Goal: Task Accomplishment & Management: Manage account settings

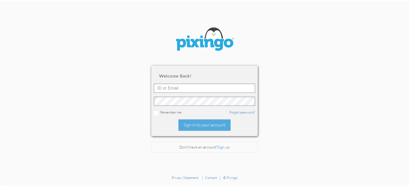
scroll to position [3, 0]
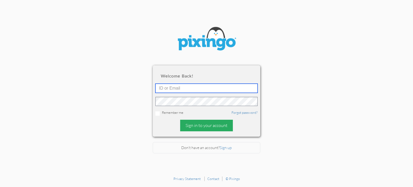
type input "accounting@reeut.com"
click at [201, 128] on div "Sign in to your account" at bounding box center [206, 126] width 53 height 12
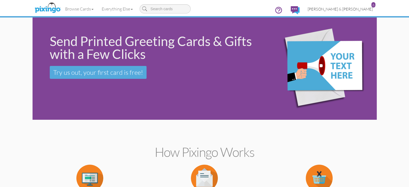
click at [373, 10] on span "[PERSON_NAME] & [PERSON_NAME]" at bounding box center [340, 9] width 65 height 5
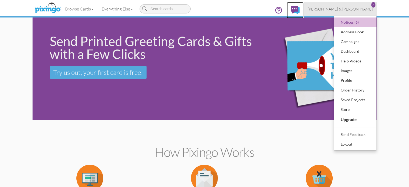
click at [300, 8] on img at bounding box center [295, 10] width 9 height 8
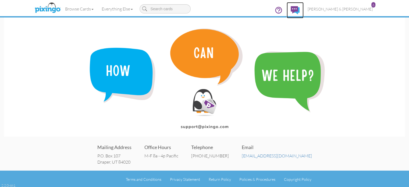
click at [300, 12] on img at bounding box center [295, 10] width 9 height 8
click at [373, 7] on span "[PERSON_NAME] & [PERSON_NAME]" at bounding box center [340, 9] width 65 height 5
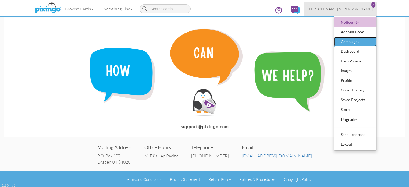
click at [371, 41] on div "Campaigns" at bounding box center [355, 42] width 32 height 8
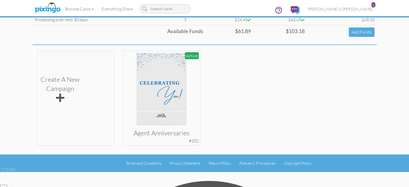
scroll to position [84, 0]
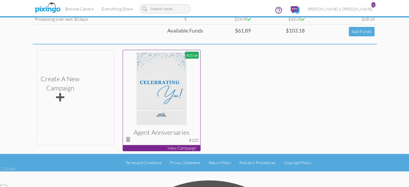
click at [181, 151] on p "View Campaign" at bounding box center [161, 148] width 77 height 6
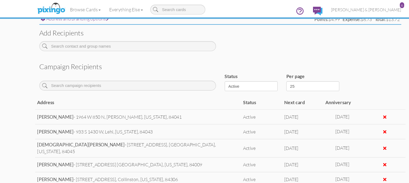
scroll to position [209, 0]
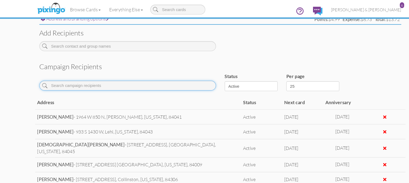
click at [64, 79] on input at bounding box center [119, 79] width 164 height 9
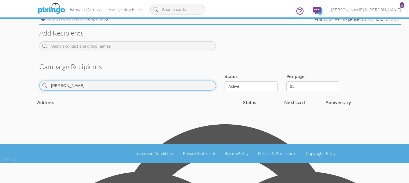
scroll to position [176, 0]
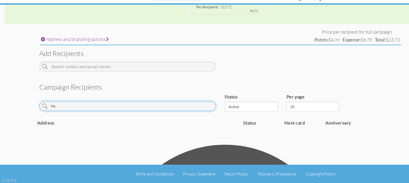
type input "k"
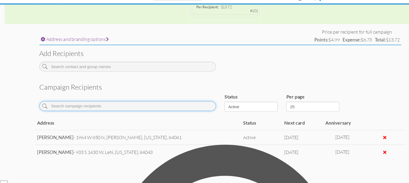
scroll to position [196, 0]
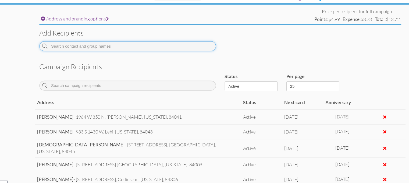
click at [58, 56] on input at bounding box center [119, 55] width 164 height 9
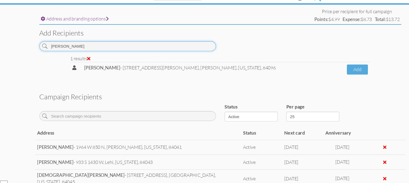
type input "karen"
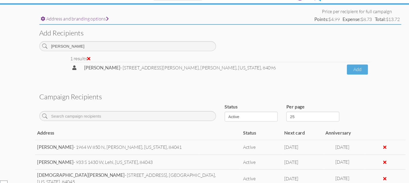
click at [67, 76] on span at bounding box center [69, 76] width 4 height 4
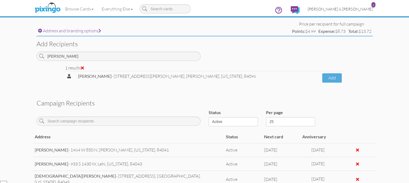
click at [373, 9] on span "[PERSON_NAME] & [PERSON_NAME]" at bounding box center [340, 9] width 65 height 5
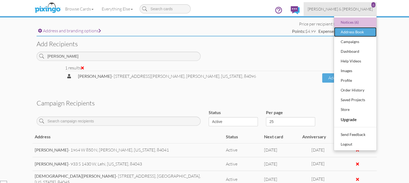
click at [371, 28] on div "Address Book" at bounding box center [355, 32] width 32 height 8
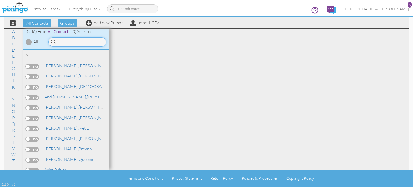
click at [67, 42] on input at bounding box center [77, 41] width 58 height 9
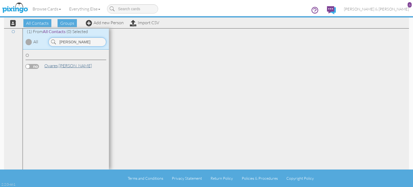
type input "karen"
click at [62, 68] on link "Ovares, Karen" at bounding box center [68, 65] width 49 height 6
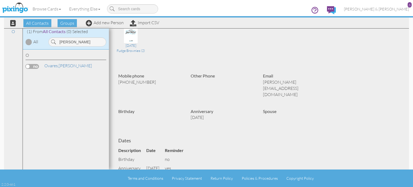
scroll to position [73, 0]
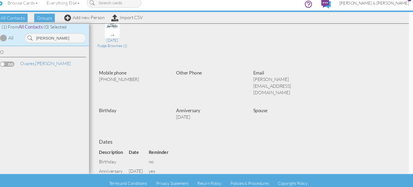
click at [392, 10] on span "[PERSON_NAME] & [PERSON_NAME]" at bounding box center [376, 9] width 65 height 5
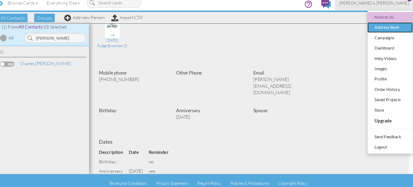
click at [388, 32] on div "Address Book" at bounding box center [392, 32] width 32 height 8
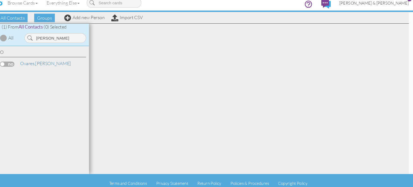
click at [388, 10] on span "[PERSON_NAME] & [PERSON_NAME]" at bounding box center [376, 9] width 65 height 5
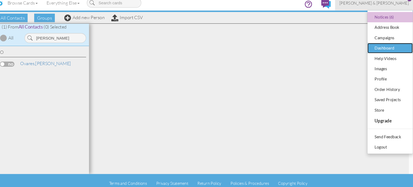
click at [380, 48] on div "Dashboard" at bounding box center [392, 51] width 32 height 8
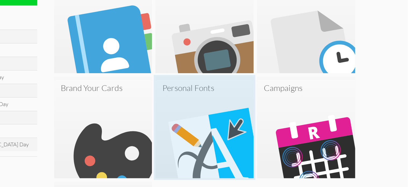
scroll to position [165, 0]
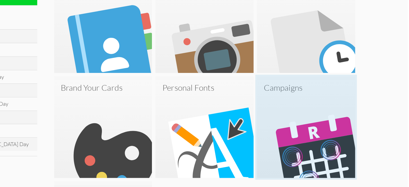
click at [343, 114] on img at bounding box center [328, 141] width 78 height 78
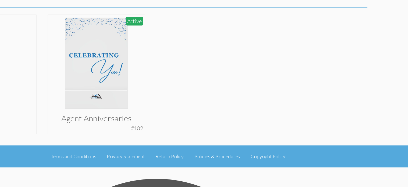
scroll to position [84, 0]
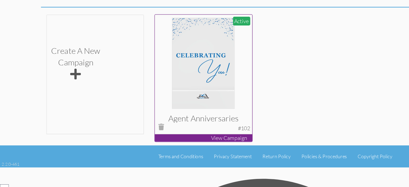
click at [191, 143] on div "#102" at bounding box center [194, 140] width 10 height 6
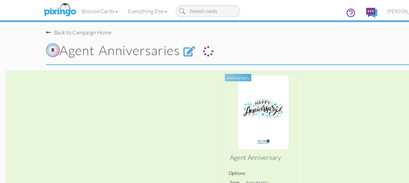
select select "object:2717"
select select "number:25"
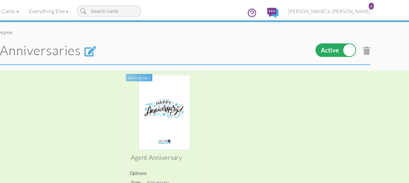
scroll to position [0, 4]
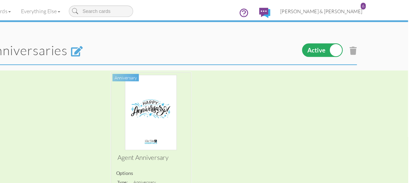
click at [373, 7] on span "[PERSON_NAME] & [PERSON_NAME]" at bounding box center [340, 9] width 65 height 5
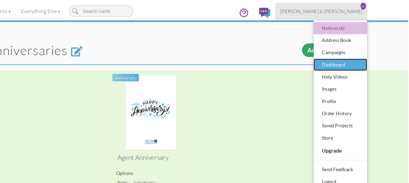
click at [371, 52] on div "Dashboard" at bounding box center [355, 51] width 32 height 8
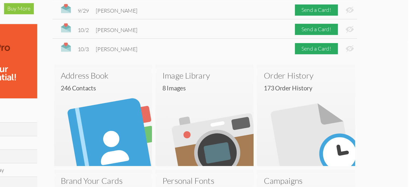
scroll to position [93, 0]
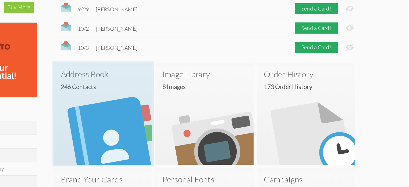
click at [150, 129] on img at bounding box center [167, 130] width 78 height 78
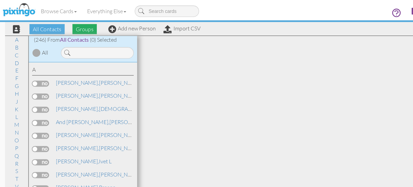
click at [69, 24] on span "Groups" at bounding box center [67, 23] width 19 height 8
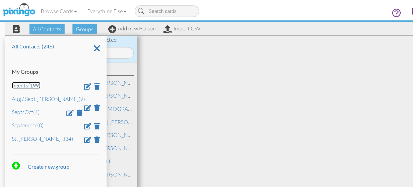
click at [22, 66] on link "Agents (199)" at bounding box center [20, 67] width 23 height 5
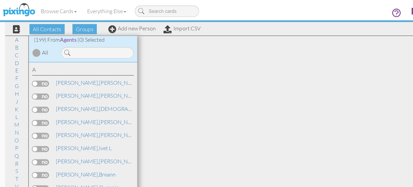
click at [27, 41] on div at bounding box center [29, 42] width 6 height 6
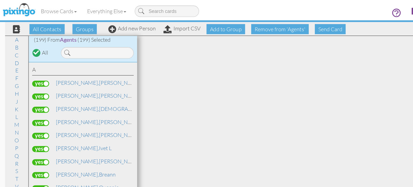
click at [27, 41] on div at bounding box center [29, 42] width 5 height 5
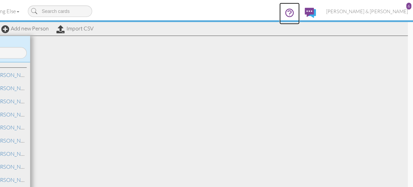
click at [319, 11] on icon at bounding box center [315, 10] width 8 height 8
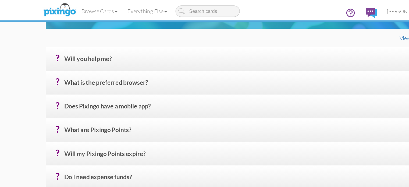
scroll to position [81, 0]
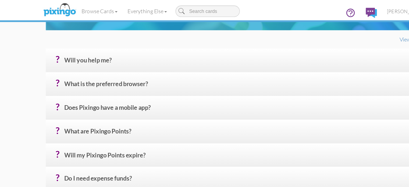
click at [51, 55] on h4 "? Will you help me?" at bounding box center [209, 49] width 317 height 9
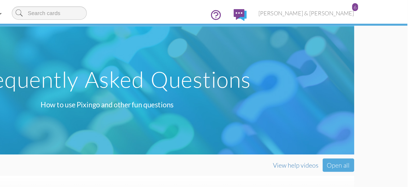
scroll to position [0, 0]
click at [373, 7] on span "[PERSON_NAME] & [PERSON_NAME]" at bounding box center [340, 9] width 65 height 5
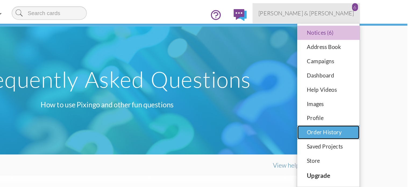
click at [371, 88] on div "Order History" at bounding box center [355, 90] width 32 height 8
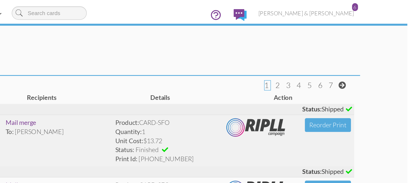
scroll to position [0, 4]
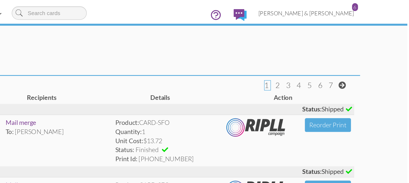
click at [373, 8] on span "[PERSON_NAME] & [PERSON_NAME]" at bounding box center [340, 9] width 65 height 5
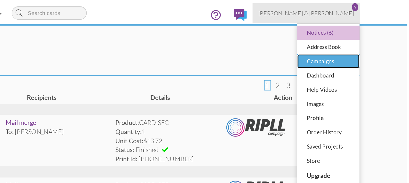
click at [371, 42] on div "Campaigns" at bounding box center [355, 42] width 32 height 8
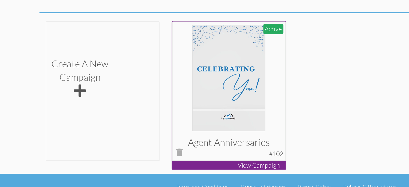
scroll to position [84, 0]
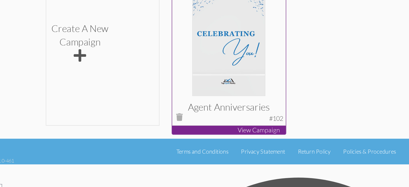
click at [179, 151] on p "View Campaign" at bounding box center [161, 148] width 77 height 6
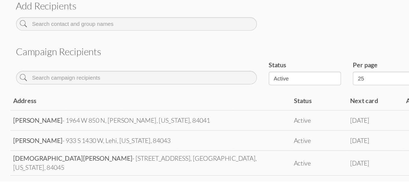
scroll to position [175, 0]
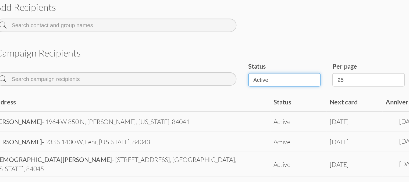
click at [229, 114] on select "Active Inactive Complete Canceled All" at bounding box center [233, 113] width 49 height 9
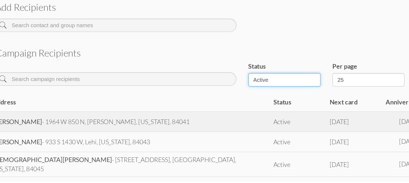
select select "object:5077"
click at [209, 109] on select "Active Inactive Complete Canceled All" at bounding box center [233, 113] width 49 height 9
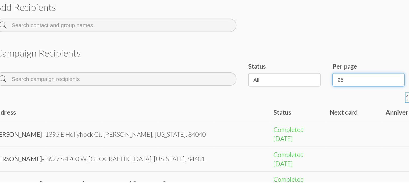
click at [289, 111] on select "25 50 100" at bounding box center [290, 113] width 49 height 9
select select "number:100"
click at [276, 109] on select "25 50 100" at bounding box center [290, 113] width 49 height 9
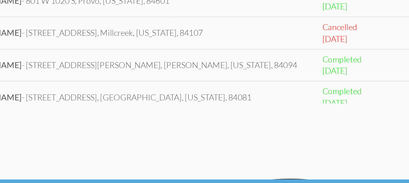
scroll to position [353, 0]
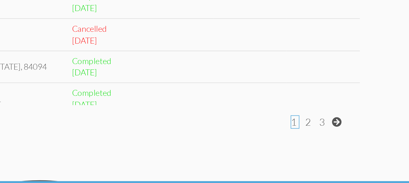
click at [351, 135] on span "2" at bounding box center [349, 135] width 3 height 6
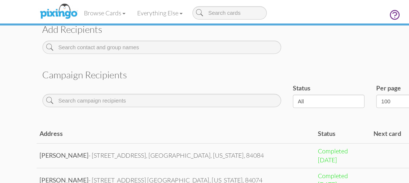
scroll to position [986, 0]
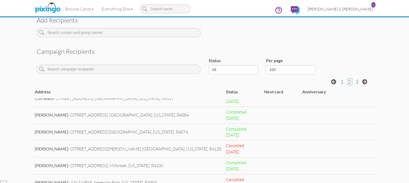
click at [377, 12] on link "[PERSON_NAME] & [PERSON_NAME] 6" at bounding box center [340, 9] width 73 height 14
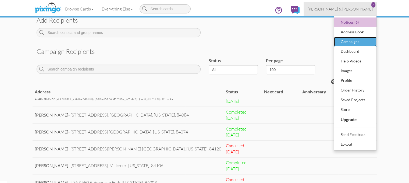
click at [371, 40] on div "Campaigns" at bounding box center [355, 42] width 32 height 8
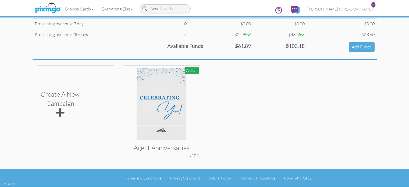
scroll to position [71, 0]
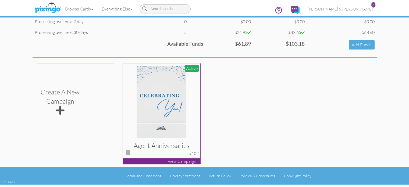
click at [176, 164] on p "View Campaign" at bounding box center [161, 161] width 77 height 6
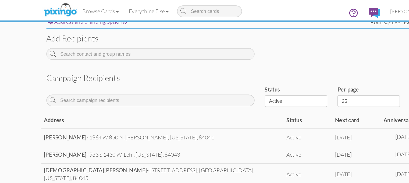
scroll to position [209, 0]
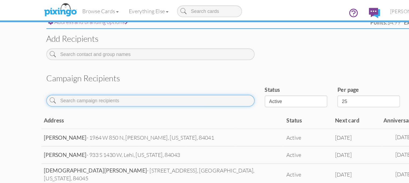
click at [77, 79] on input at bounding box center [119, 79] width 164 height 9
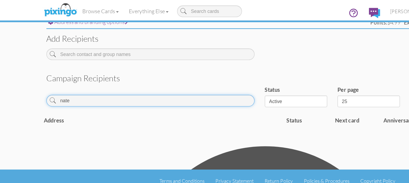
scroll to position [176, 0]
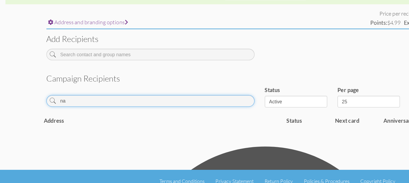
type input "n"
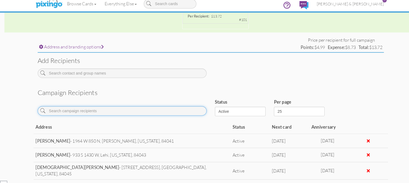
scroll to position [178, 0]
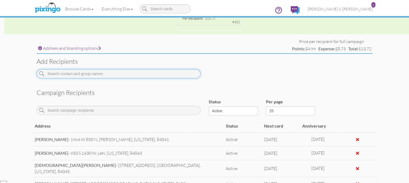
click at [91, 72] on input at bounding box center [119, 73] width 164 height 9
type input "n"
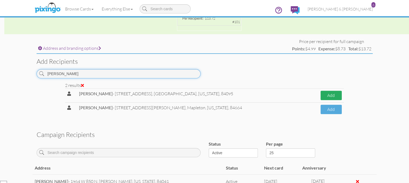
type input "smith"
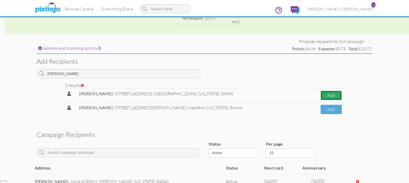
click at [342, 93] on button "Add" at bounding box center [331, 95] width 21 height 9
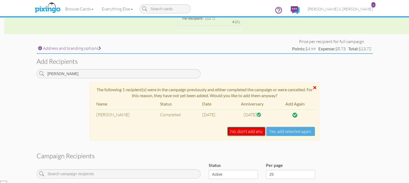
click at [265, 133] on button "No, don't add any" at bounding box center [246, 131] width 38 height 9
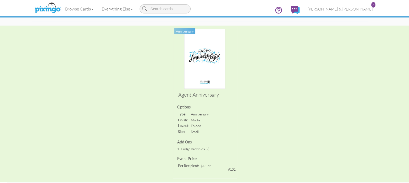
scroll to position [30, 4]
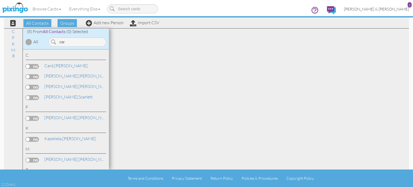
scroll to position [3, 0]
click at [382, 9] on span "[PERSON_NAME] & [PERSON_NAME]" at bounding box center [376, 9] width 65 height 5
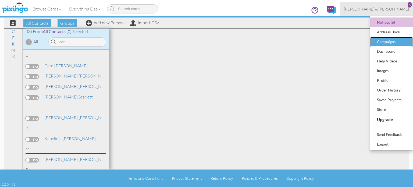
click at [384, 45] on link "Campaigns" at bounding box center [391, 42] width 42 height 10
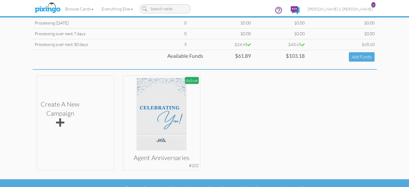
scroll to position [84, 0]
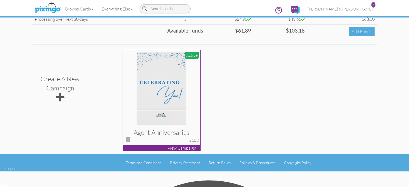
click at [178, 151] on p "View Campaign" at bounding box center [161, 148] width 77 height 6
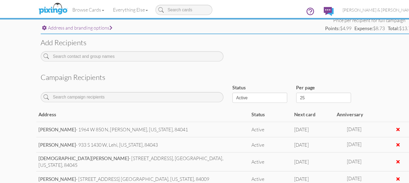
scroll to position [200, 0]
